Goal: Transaction & Acquisition: Purchase product/service

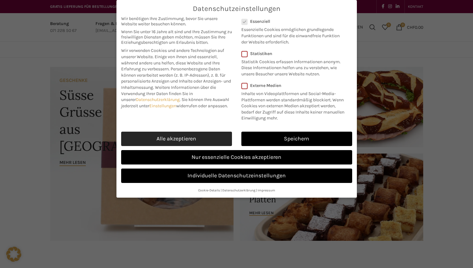
click at [210, 141] on link "Alle akzeptieren" at bounding box center [176, 139] width 111 height 14
checkbox input "true"
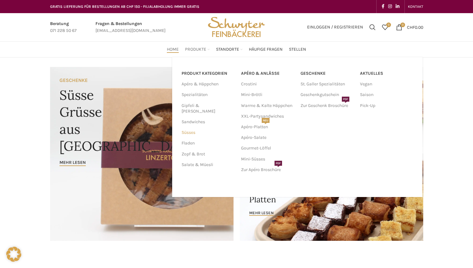
click at [191, 127] on link "Süsses" at bounding box center [208, 132] width 52 height 11
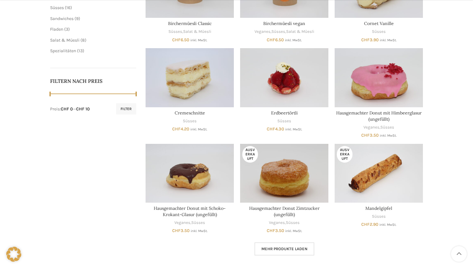
scroll to position [249, 0]
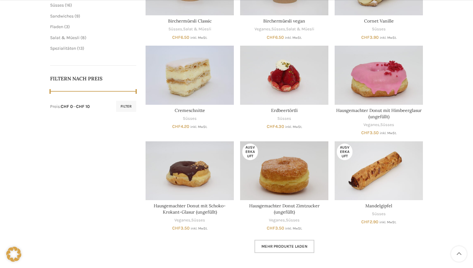
click at [290, 247] on span "Mehr Produkte laden" at bounding box center [284, 246] width 46 height 5
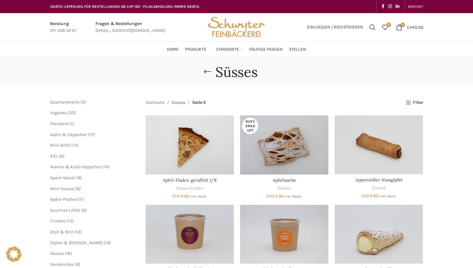
click at [180, 104] on link "Süsses" at bounding box center [179, 102] width 14 height 7
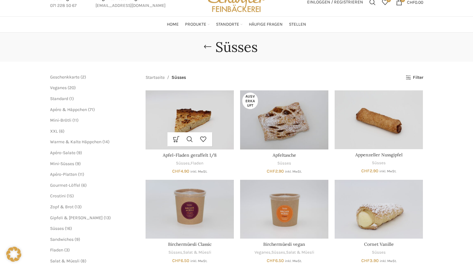
scroll to position [26, 0]
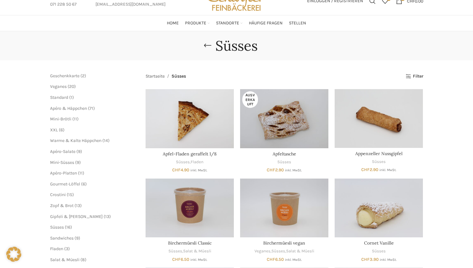
click at [156, 79] on link "Startseite" at bounding box center [155, 76] width 19 height 7
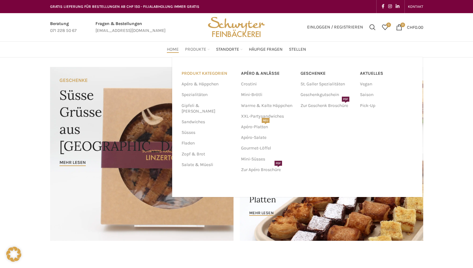
click at [203, 72] on link "PRODUKT KATEGORIEN" at bounding box center [208, 73] width 52 height 11
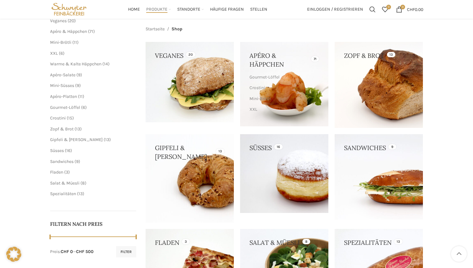
scroll to position [80, 0]
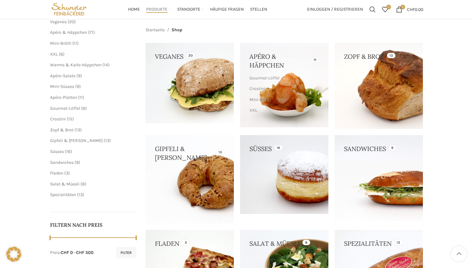
click at [291, 166] on link at bounding box center [284, 174] width 88 height 79
